Goal: Task Accomplishment & Management: Use online tool/utility

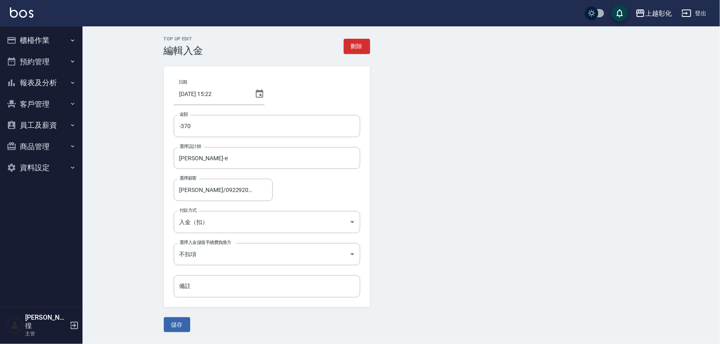
click at [38, 61] on button "預約管理" at bounding box center [41, 61] width 76 height 21
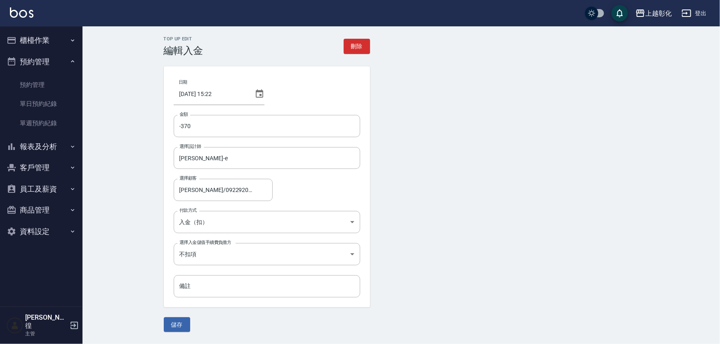
click at [37, 36] on button "櫃檯作業" at bounding box center [41, 40] width 76 height 21
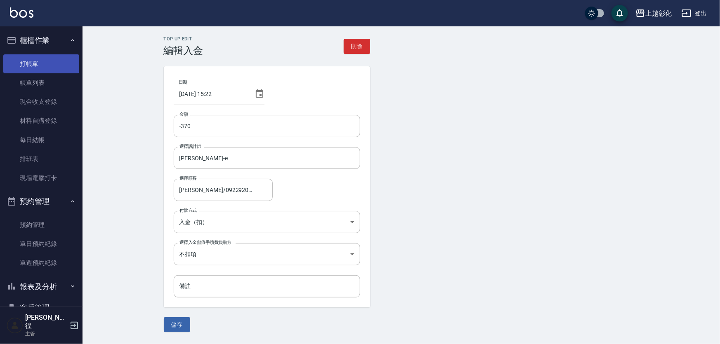
click at [43, 69] on link "打帳單" at bounding box center [41, 63] width 76 height 19
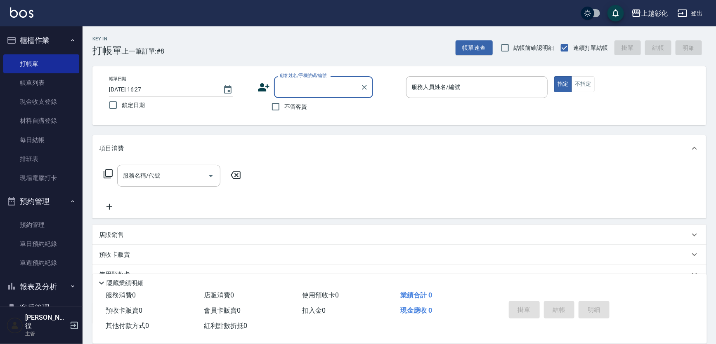
click at [299, 89] on input "顧客姓名/手機號碼/編號" at bounding box center [317, 87] width 79 height 14
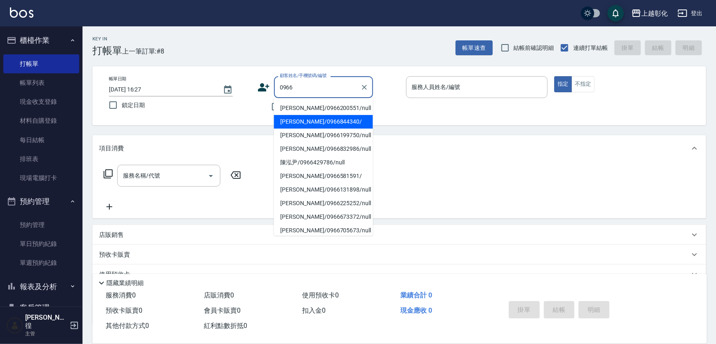
click at [296, 122] on li "[PERSON_NAME]/0966844340/" at bounding box center [323, 122] width 99 height 14
type input "[PERSON_NAME]/0966844340/"
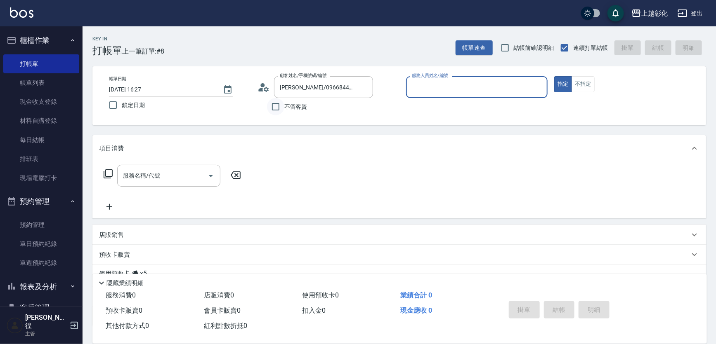
drag, startPoint x: 281, startPoint y: 112, endPoint x: 287, endPoint y: 107, distance: 7.3
click at [281, 111] on input "不留客資" at bounding box center [275, 106] width 17 height 17
checkbox input "true"
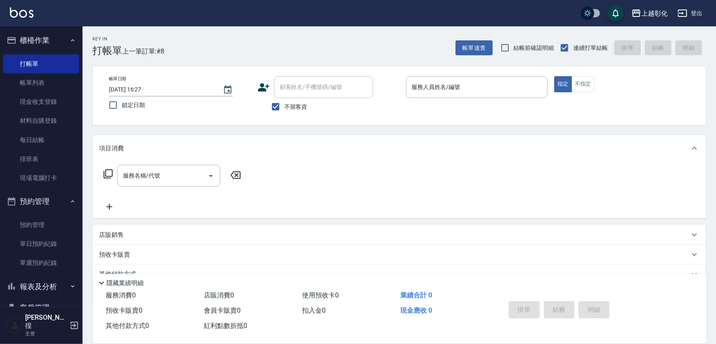
click at [260, 110] on div "帳單日期 [DATE] 16:27 鎖定日期 顧客姓名/手機號碼/編號 顧客姓名/手機號碼/編號 不留客資 服務人員姓名/編號 服務人員姓名/編號 指定 不指定" at bounding box center [398, 95] width 593 height 39
click at [285, 111] on span "不留客資" at bounding box center [295, 107] width 23 height 9
click at [284, 111] on input "不留客資" at bounding box center [275, 106] width 17 height 17
checkbox input "false"
click at [293, 87] on input "顧客姓名/手機號碼/編號" at bounding box center [317, 87] width 79 height 14
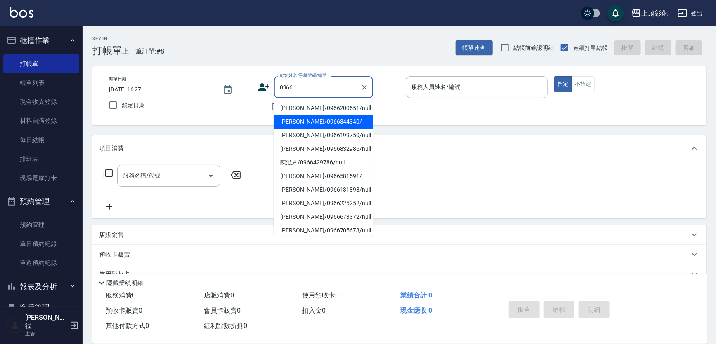
click at [316, 126] on li "[PERSON_NAME]/0966844340/" at bounding box center [323, 122] width 99 height 14
type input "[PERSON_NAME]/0966844340/"
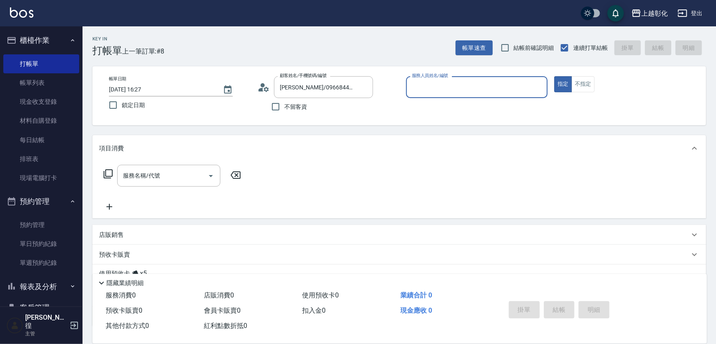
click at [420, 93] on input "服務人員姓名/編號" at bounding box center [477, 87] width 134 height 14
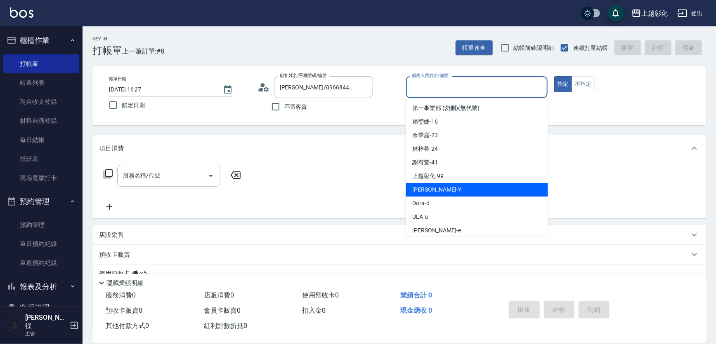
click at [433, 195] on div "[PERSON_NAME] -Y" at bounding box center [477, 190] width 142 height 14
type input "[PERSON_NAME]-Y"
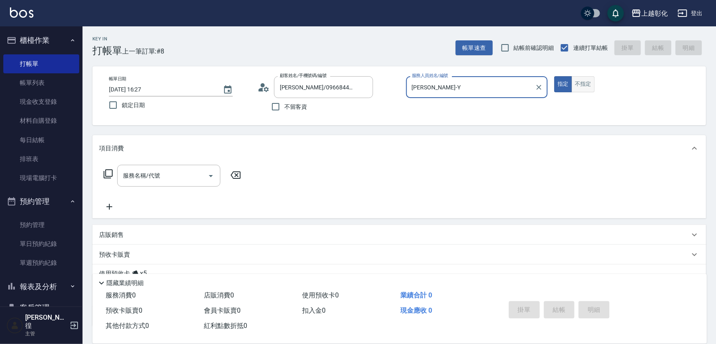
click at [591, 82] on button "不指定" at bounding box center [582, 84] width 23 height 16
click at [155, 181] on input "服務名稱/代號" at bounding box center [162, 176] width 83 height 14
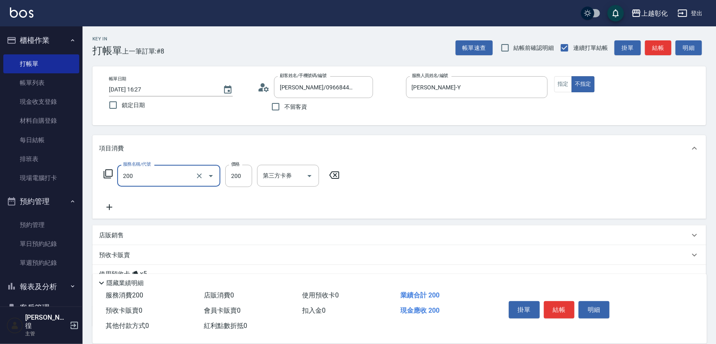
type input "New洗專案(200)"
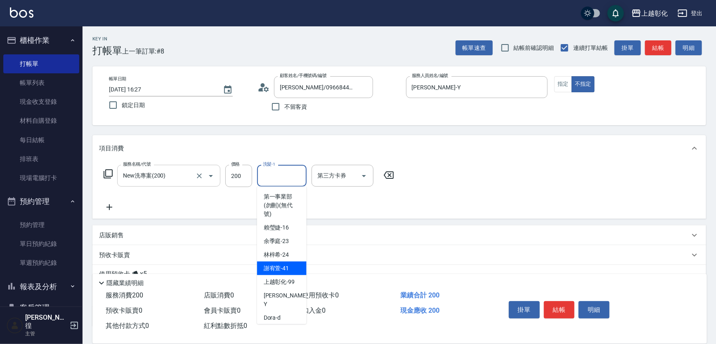
type input "謝宥萱-41"
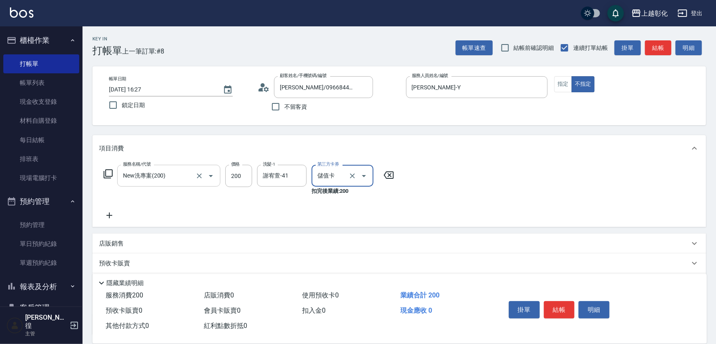
type input "儲值卡"
click at [379, 171] on icon at bounding box center [388, 175] width 21 height 10
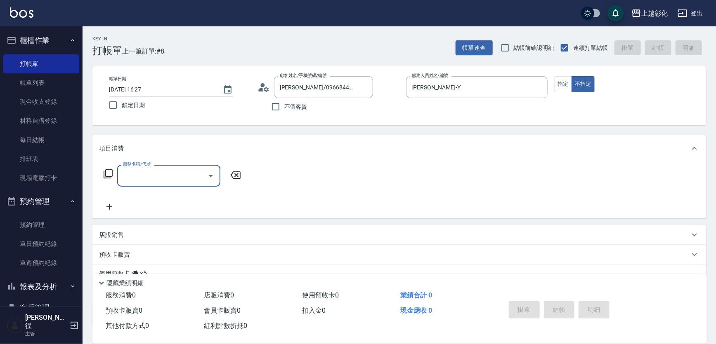
click at [139, 182] on div "服務名稱/代號" at bounding box center [168, 176] width 103 height 22
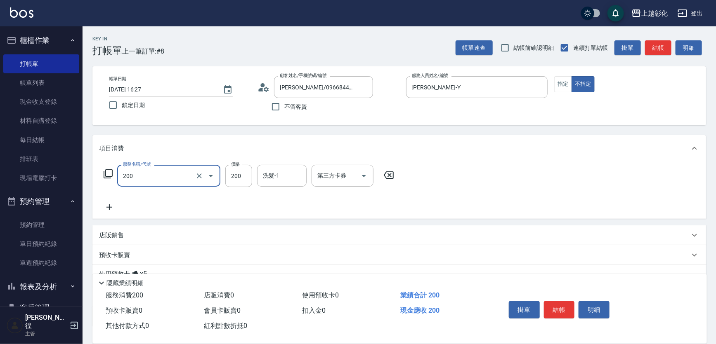
type input "New洗專案(200)"
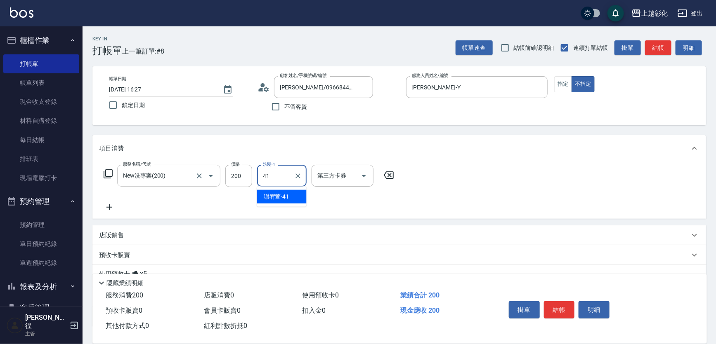
type input "謝宥萱-41"
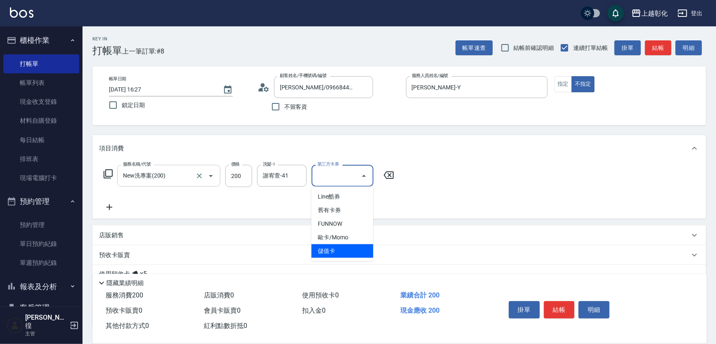
type input "儲值卡"
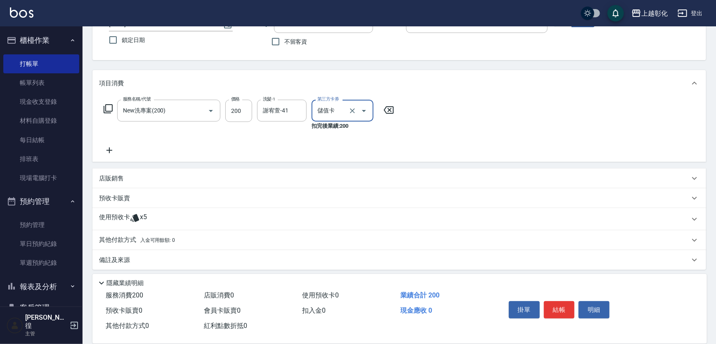
scroll to position [68, 0]
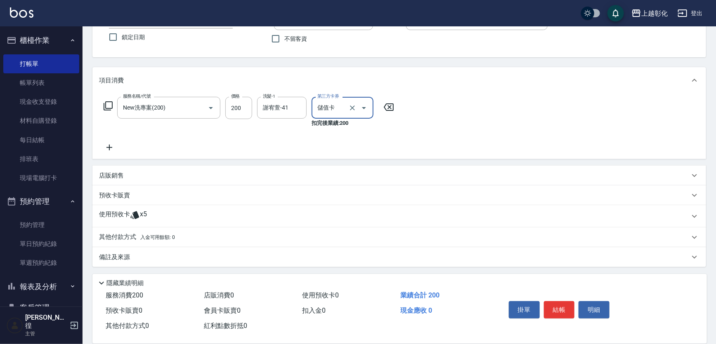
click at [129, 213] on p "使用預收卡" at bounding box center [114, 216] width 31 height 12
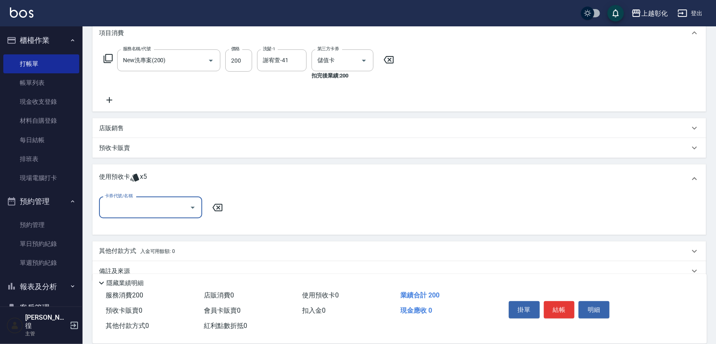
scroll to position [130, 0]
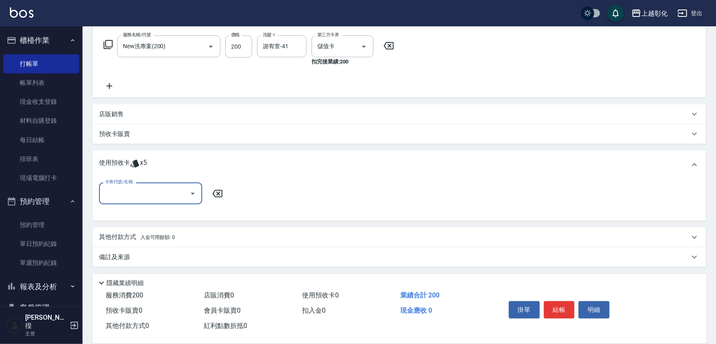
click at [134, 191] on input "卡券代號/名稱" at bounding box center [144, 193] width 83 height 14
click at [125, 214] on div "精油洗髮 剩餘5張" at bounding box center [150, 215] width 103 height 14
type input "精油洗髮"
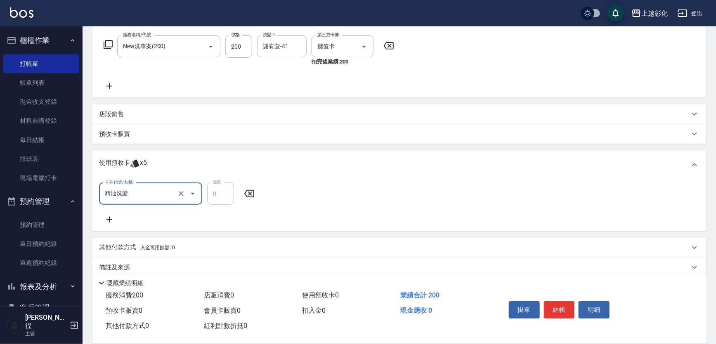
click at [567, 304] on button "結帳" at bounding box center [559, 309] width 31 height 17
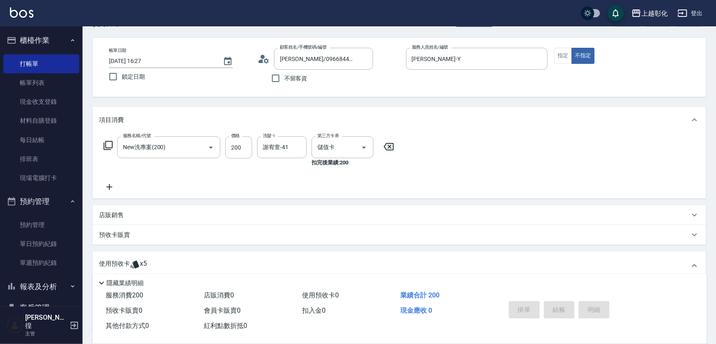
scroll to position [0, 0]
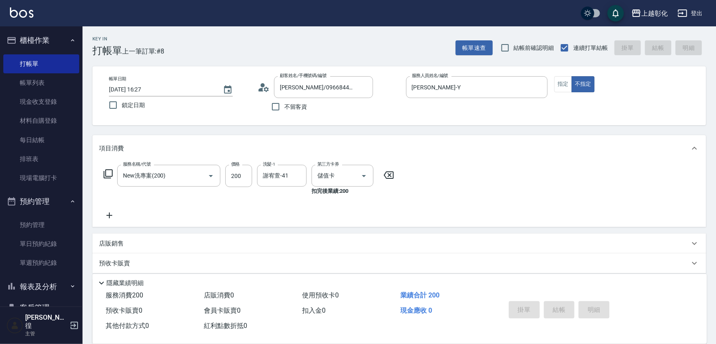
type input "[DATE] 16:28"
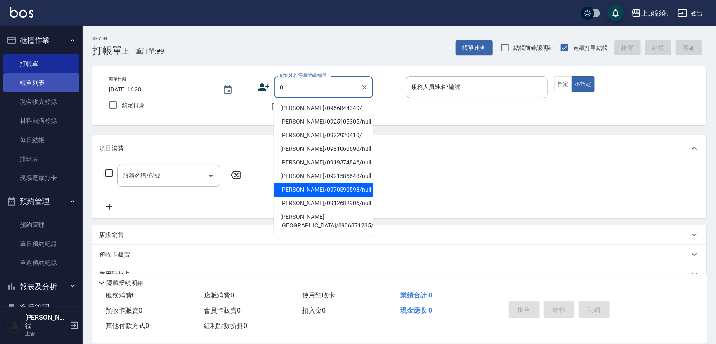
type input "0"
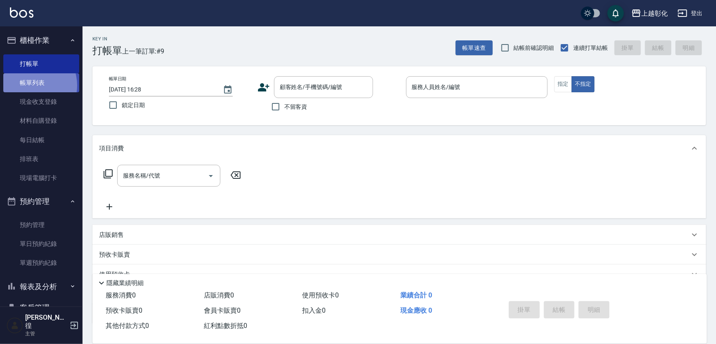
click at [31, 85] on link "帳單列表" at bounding box center [41, 82] width 76 height 19
